Goal: Complete application form

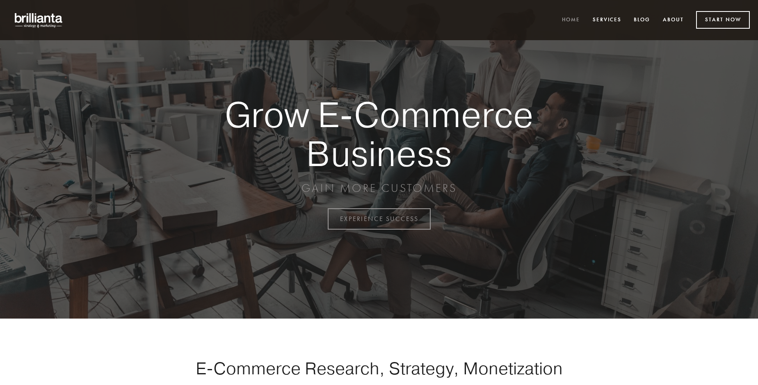
scroll to position [2151, 0]
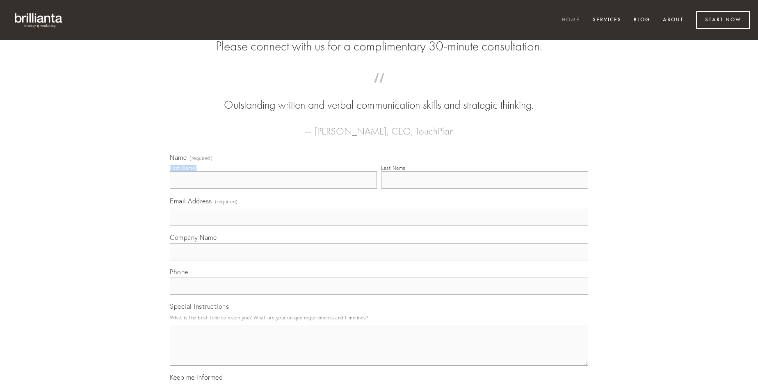
type input "[PERSON_NAME]"
click at [485, 189] on input "Last Name" at bounding box center [484, 180] width 207 height 17
type input "[PERSON_NAME]"
click at [379, 226] on input "Email Address (required)" at bounding box center [379, 217] width 419 height 17
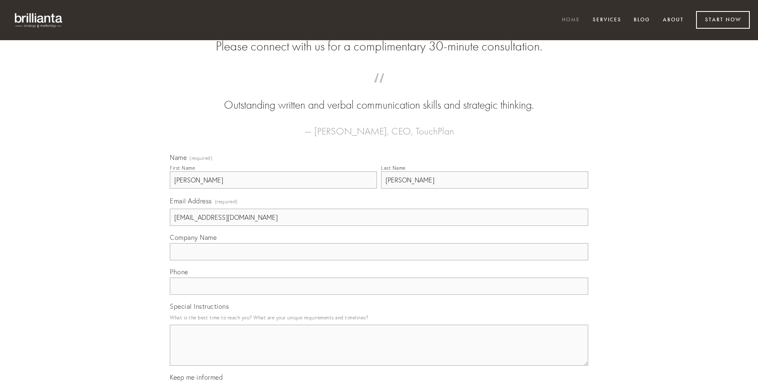
type input "[EMAIL_ADDRESS][DOMAIN_NAME]"
click at [379, 261] on input "Company Name" at bounding box center [379, 251] width 419 height 17
type input "[PERSON_NAME]"
click at [379, 295] on input "text" at bounding box center [379, 286] width 419 height 17
click at [379, 353] on textarea "Special Instructions" at bounding box center [379, 345] width 419 height 41
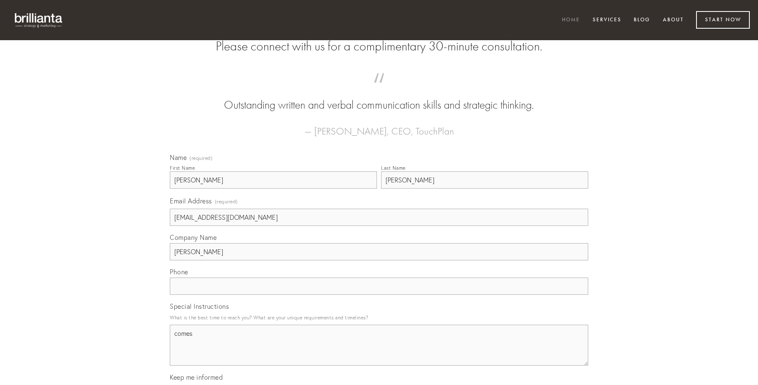
type textarea "comes"
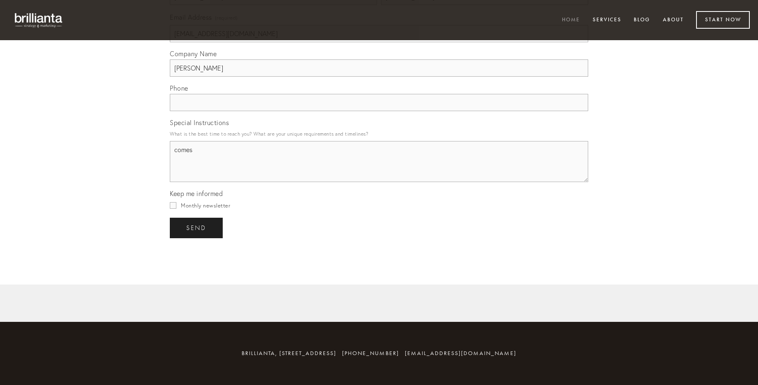
click at [197, 228] on span "send" at bounding box center [196, 227] width 20 height 7
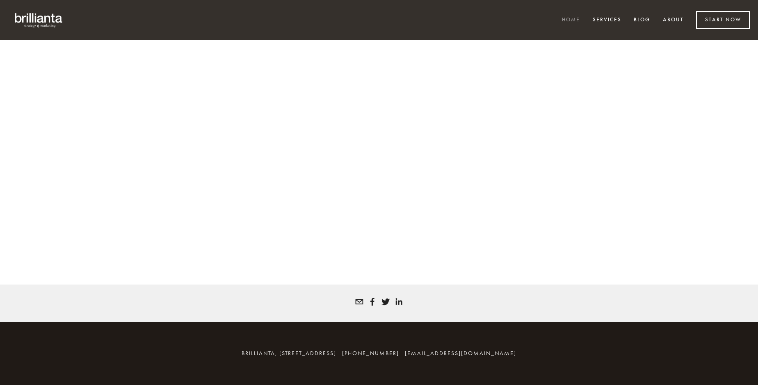
scroll to position [2140, 0]
